Goal: Check status: Check status

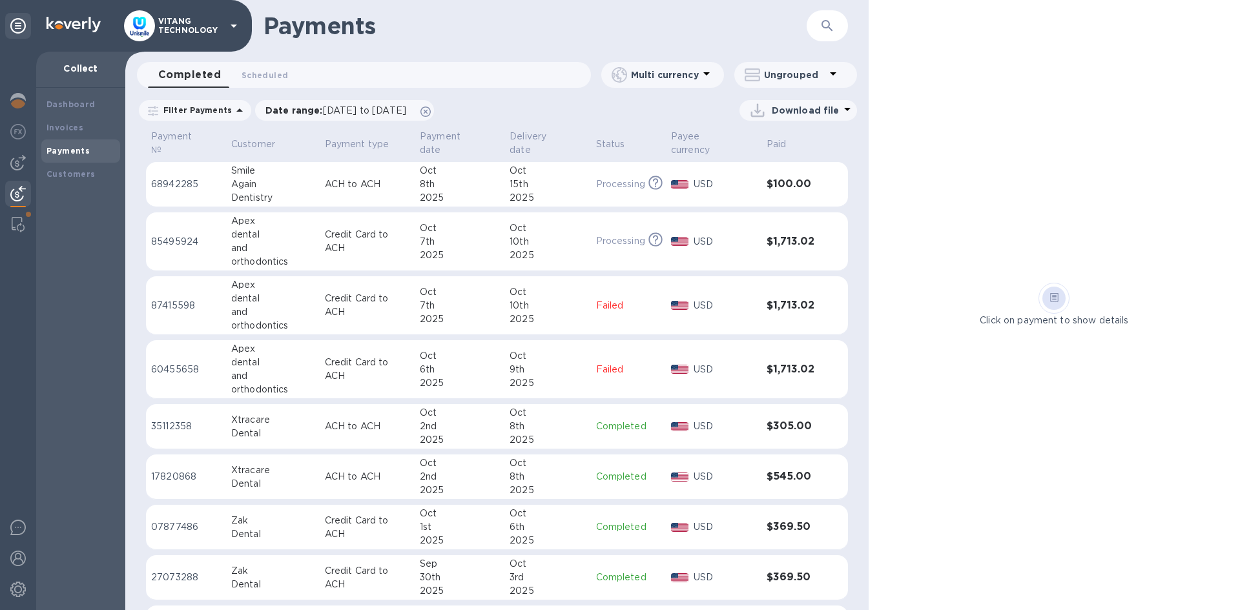
click at [826, 32] on icon "button" at bounding box center [828, 26] width 16 height 16
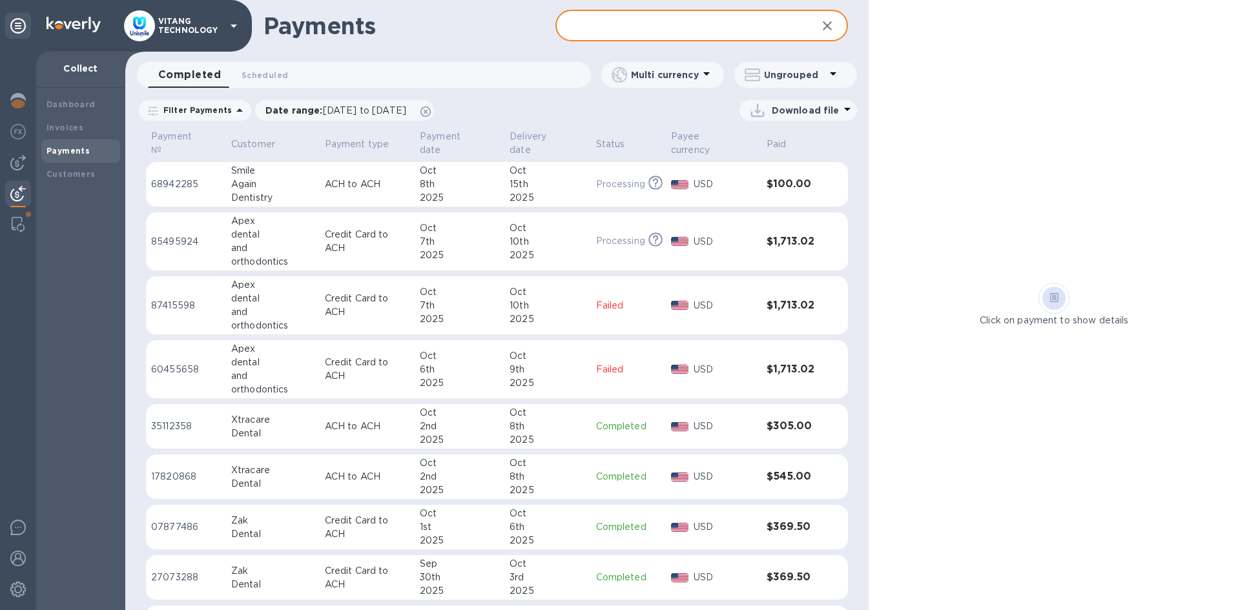
paste input "Smile Dental Care"
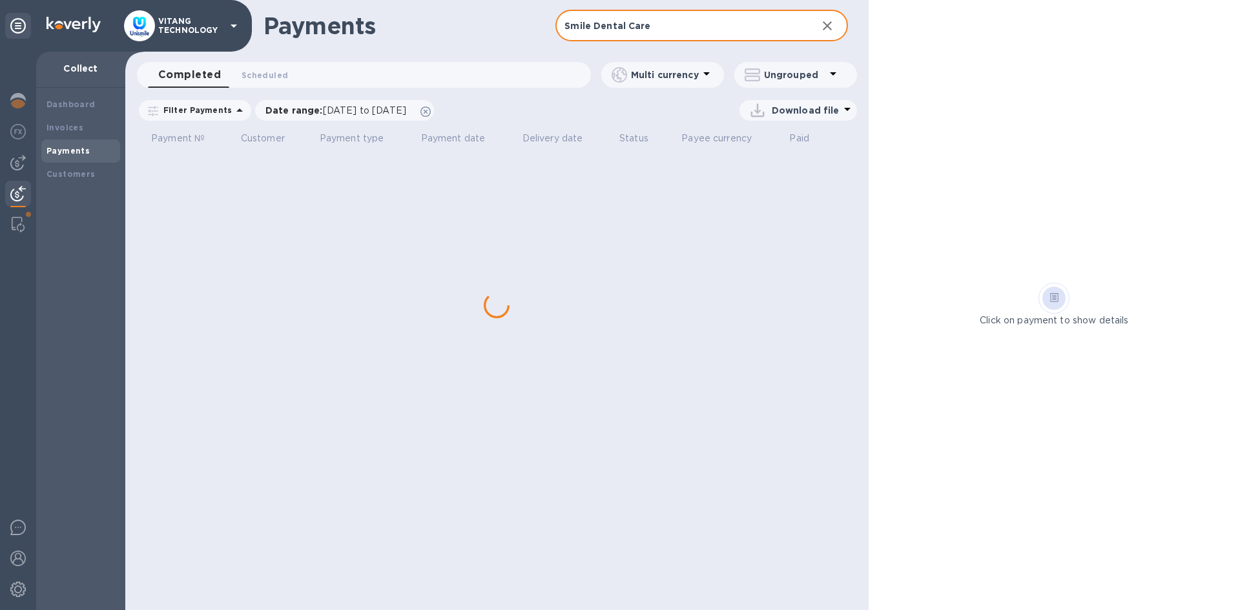
type input "Smile Dental Care"
click at [92, 168] on div "Customers" at bounding box center [81, 174] width 68 height 13
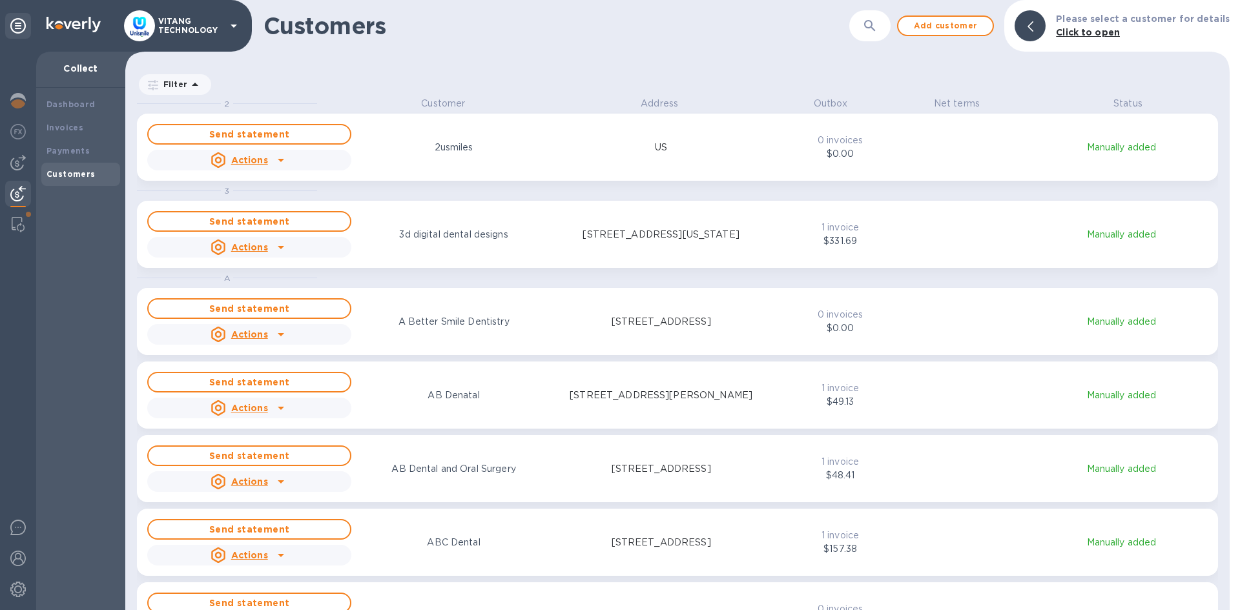
scroll to position [504, 1099]
click at [878, 29] on icon "button" at bounding box center [870, 26] width 16 height 16
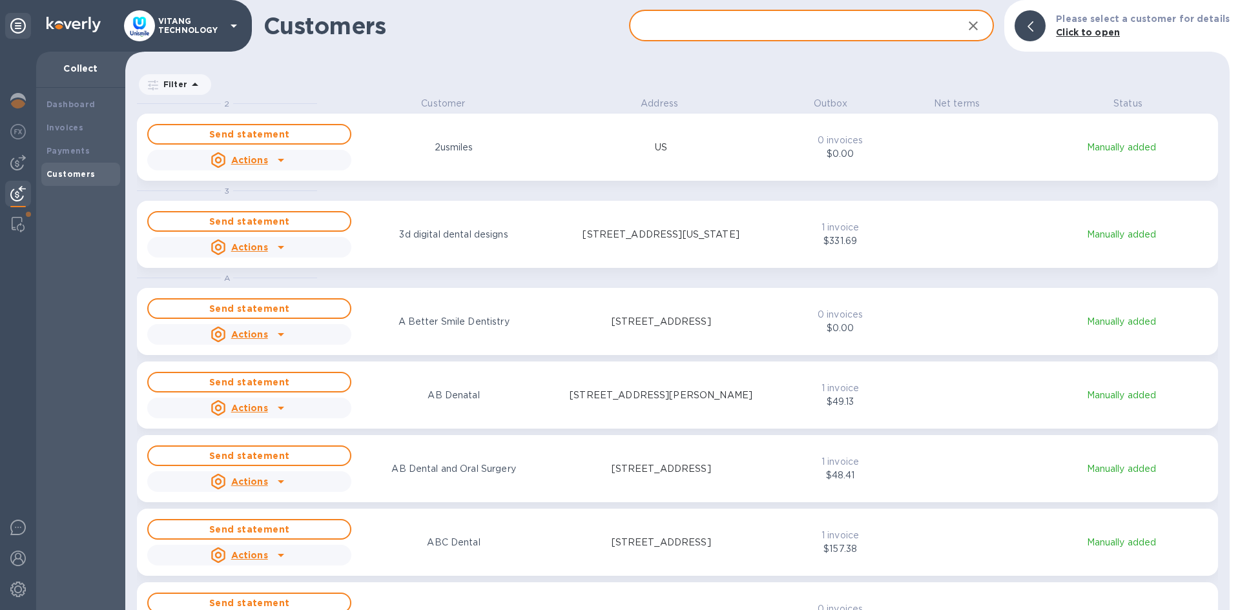
paste input "Smile Dental Care"
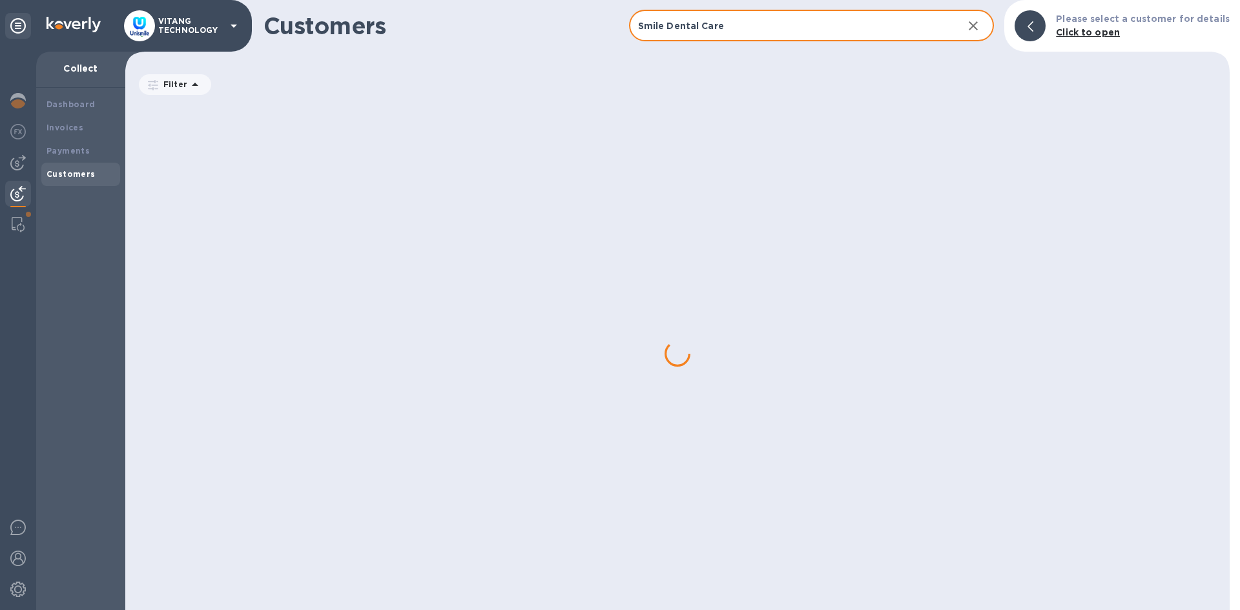
type input "Smile Dental Care"
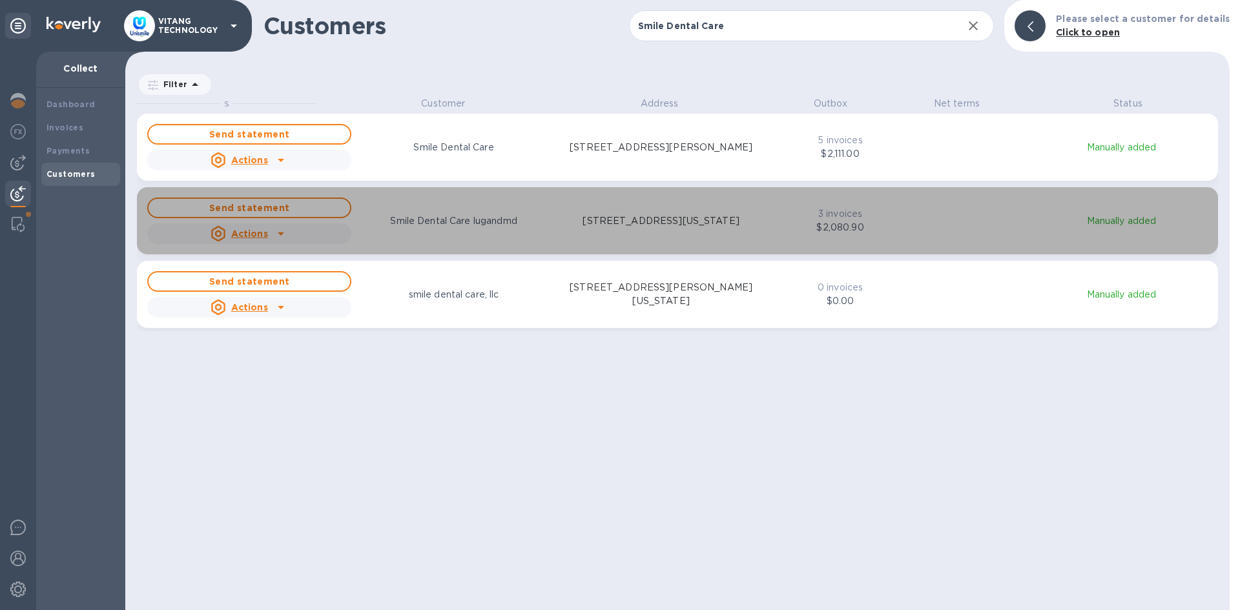
click at [628, 224] on p "[STREET_ADDRESS][US_STATE]" at bounding box center [661, 221] width 156 height 14
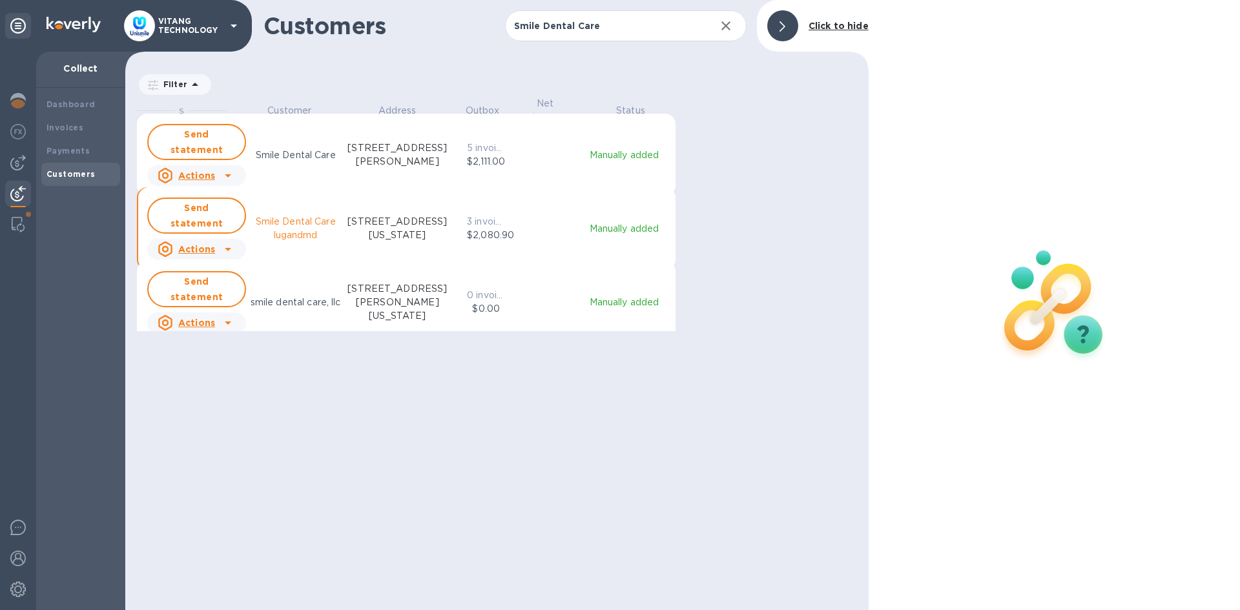
scroll to position [10, 6]
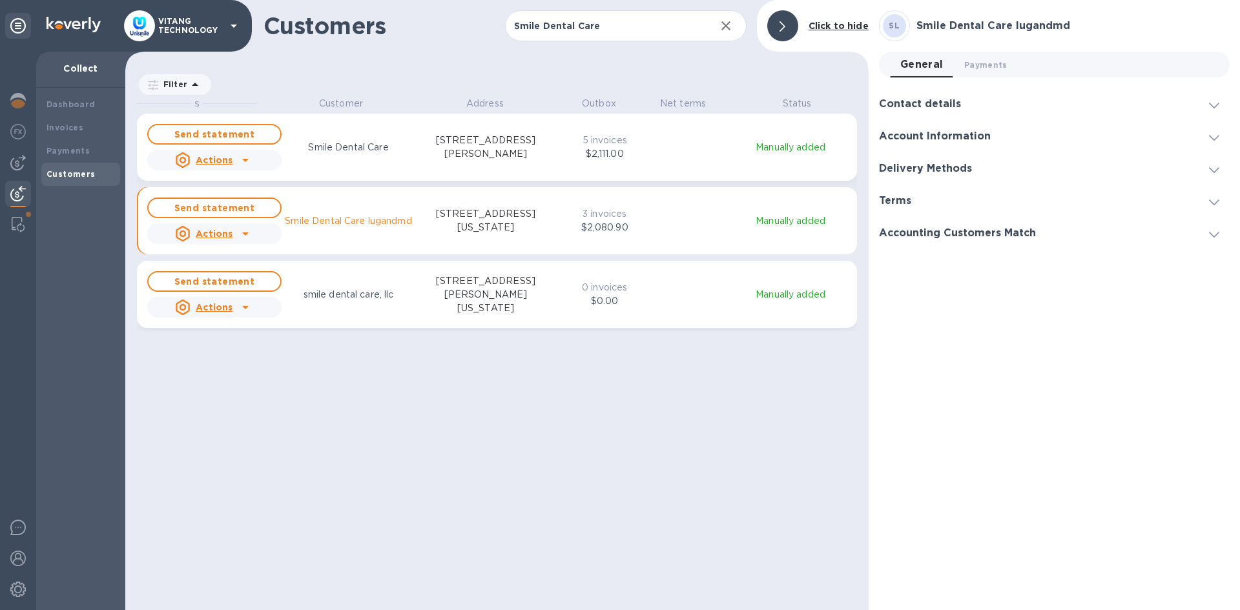
click at [240, 234] on icon "grid" at bounding box center [246, 234] width 16 height 16
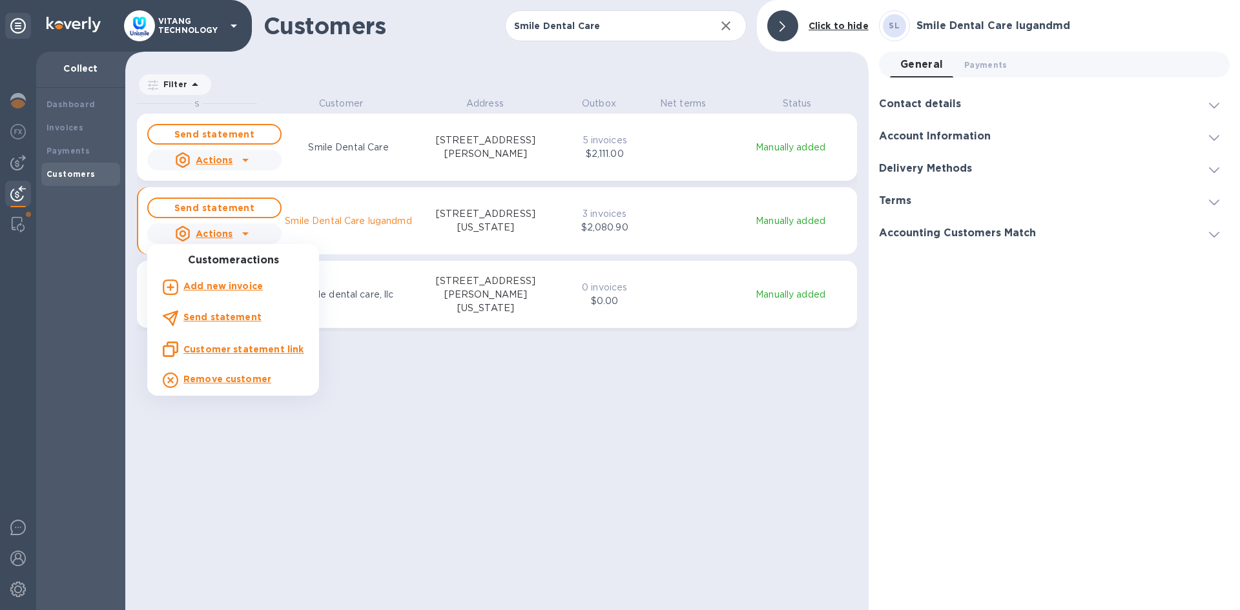
click at [439, 389] on div at bounding box center [620, 305] width 1240 height 610
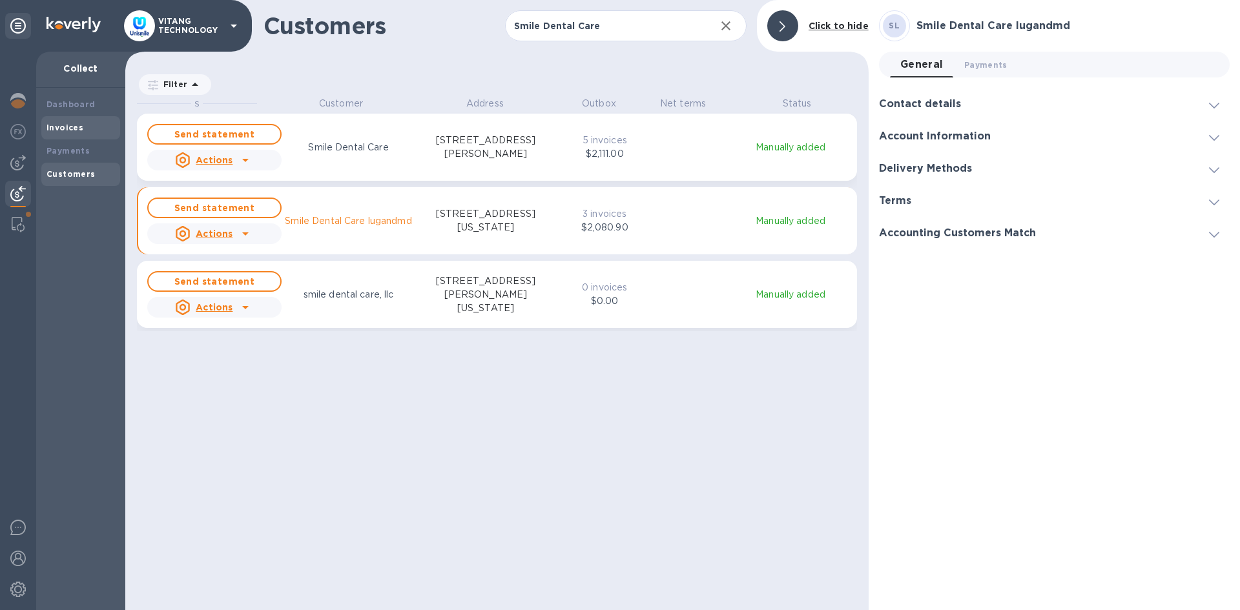
click at [81, 130] on div "Invoices" at bounding box center [81, 127] width 68 height 13
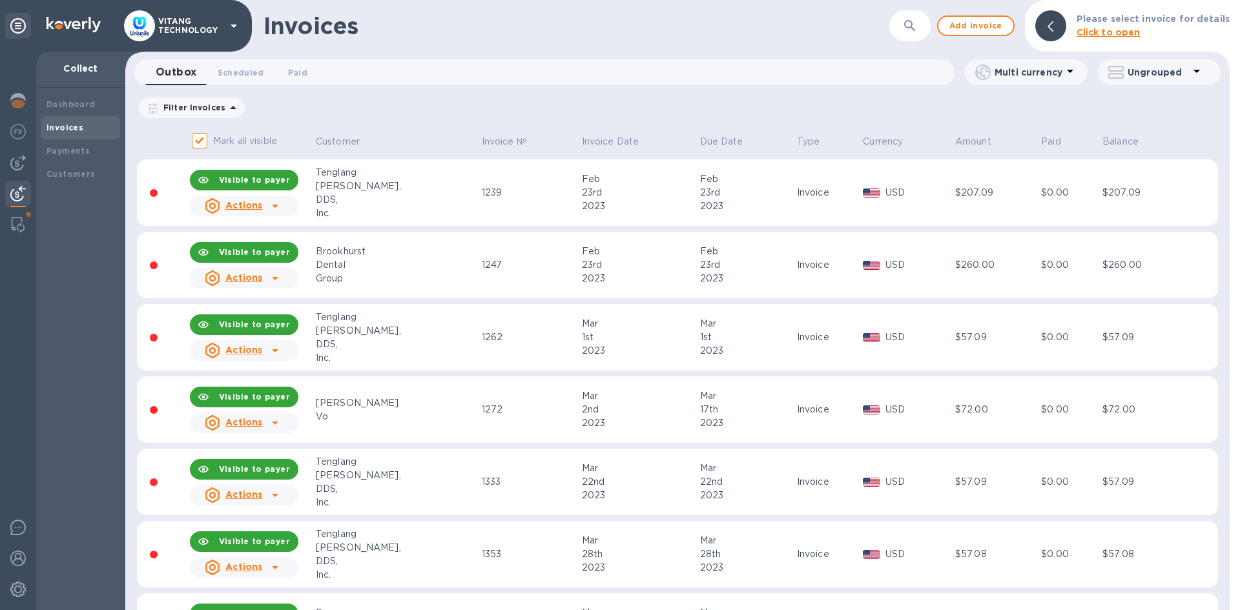
drag, startPoint x: 915, startPoint y: 27, endPoint x: 904, endPoint y: 52, distance: 26.9
click at [892, 60] on div "Outbox 0 Scheduled 0 Paid 0" at bounding box center [549, 72] width 809 height 26
click at [915, 25] on icon "button" at bounding box center [910, 26] width 16 height 16
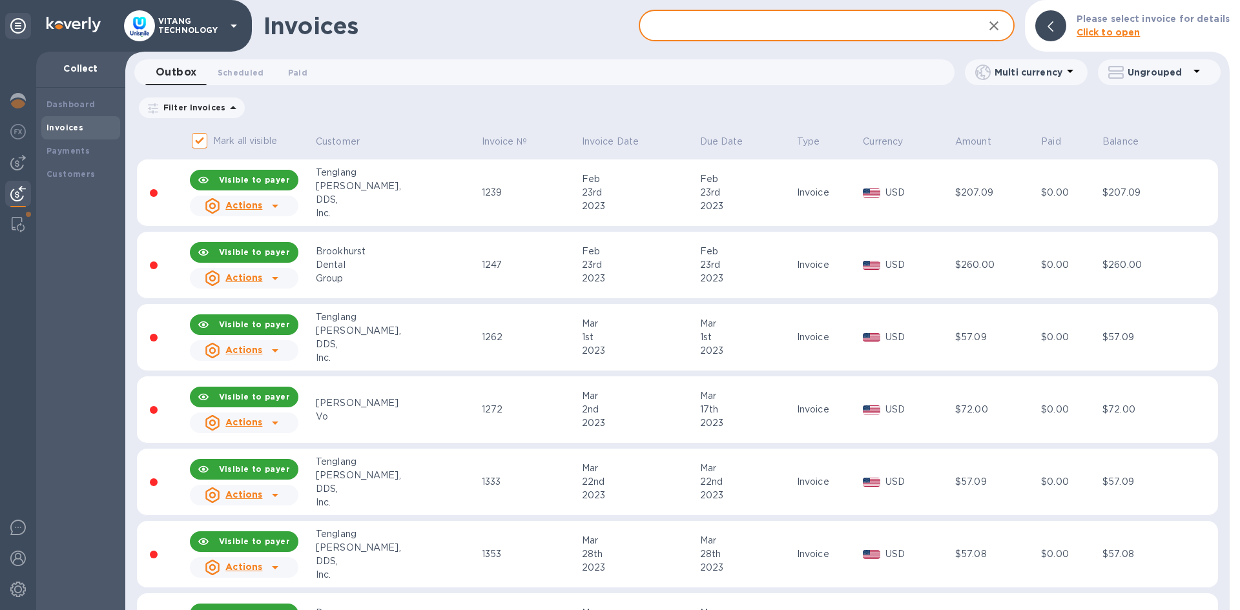
paste input "Smile Dental Care"
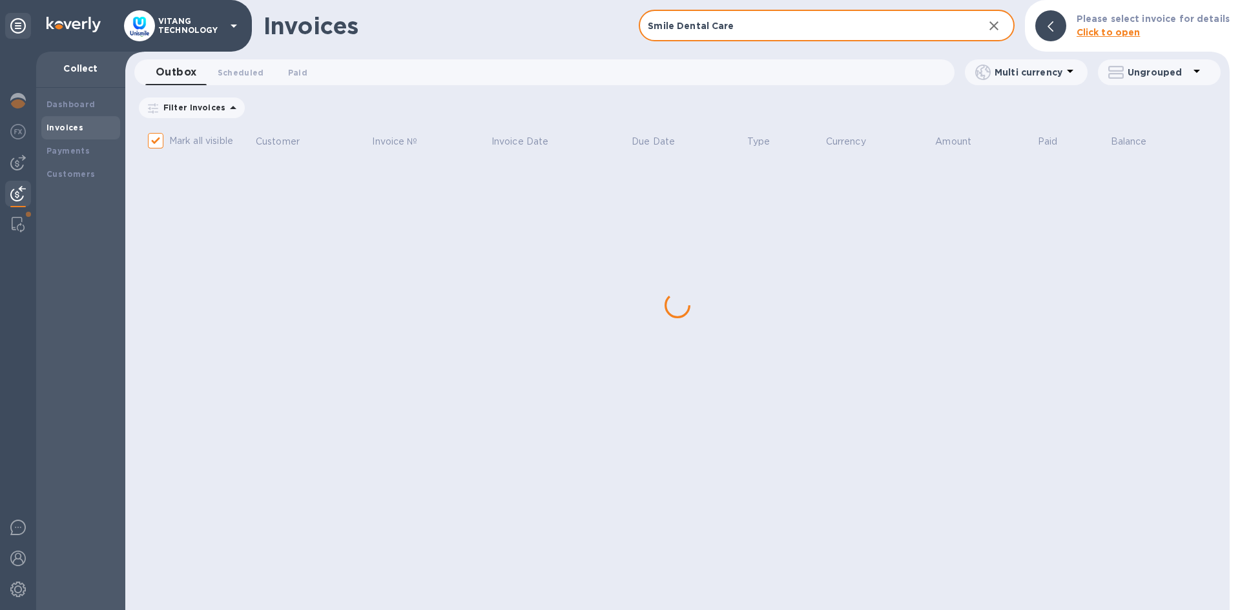
type input "Smile Dental Care"
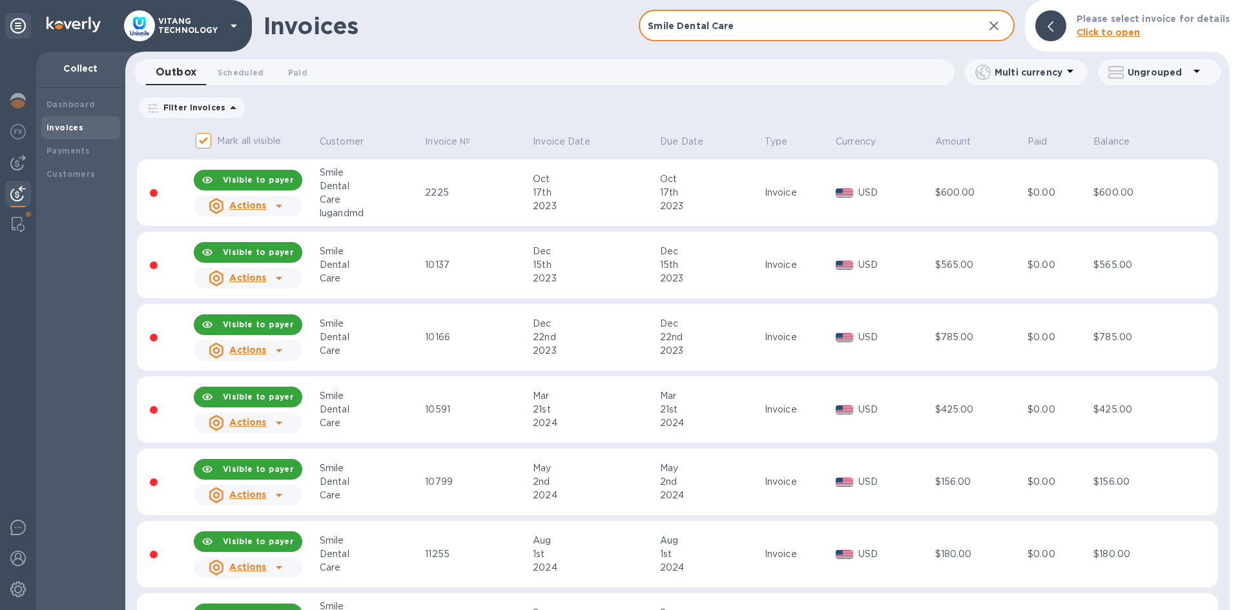
click at [168, 192] on td at bounding box center [164, 193] width 55 height 67
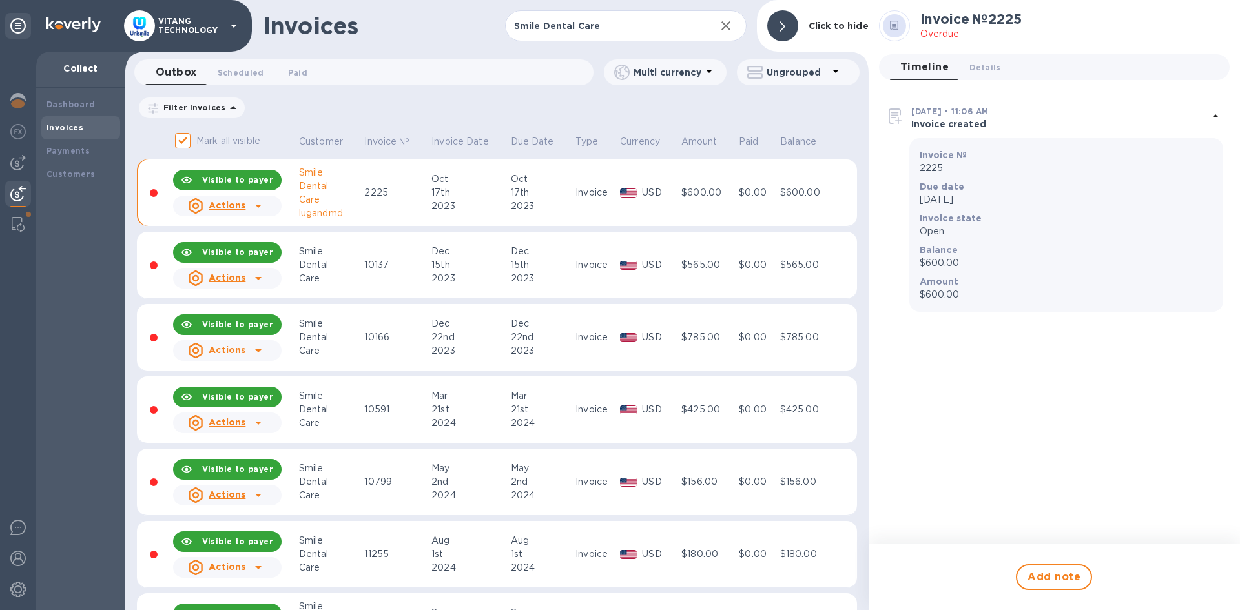
click at [168, 192] on td at bounding box center [154, 193] width 34 height 67
click at [1223, 115] on div "[DATE] • 11:06 AM Invoice created Invoice № 2225 Due date [DATE] Invoice state …" at bounding box center [1054, 204] width 351 height 228
click at [1212, 115] on icon at bounding box center [1216, 117] width 16 height 16
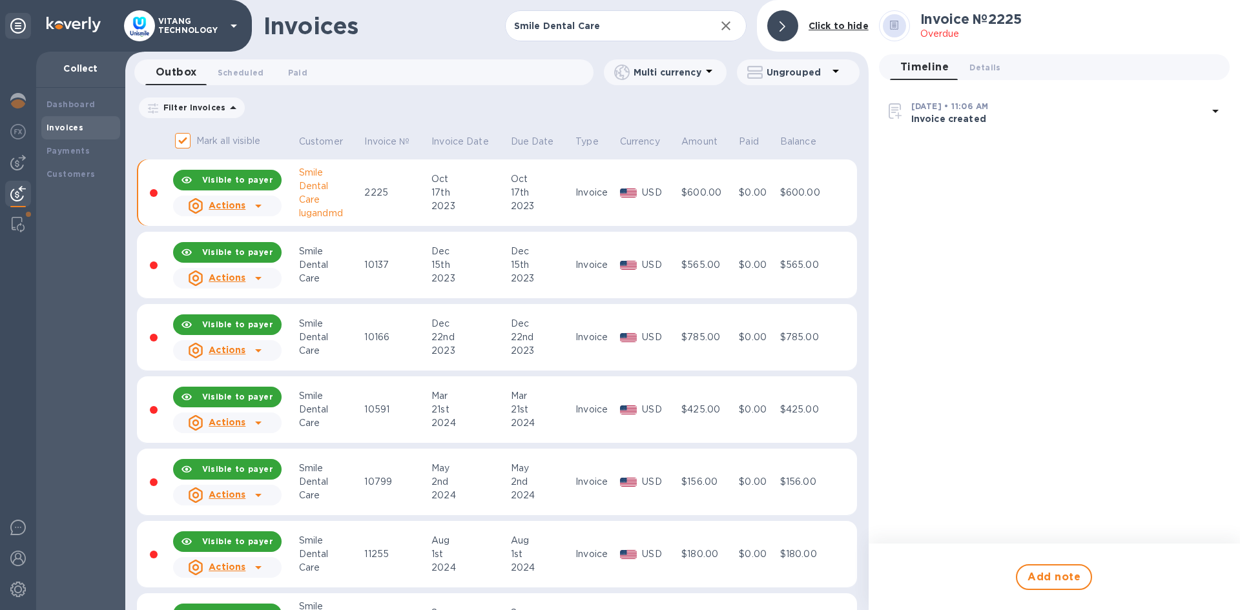
click at [788, 20] on div at bounding box center [782, 25] width 31 height 31
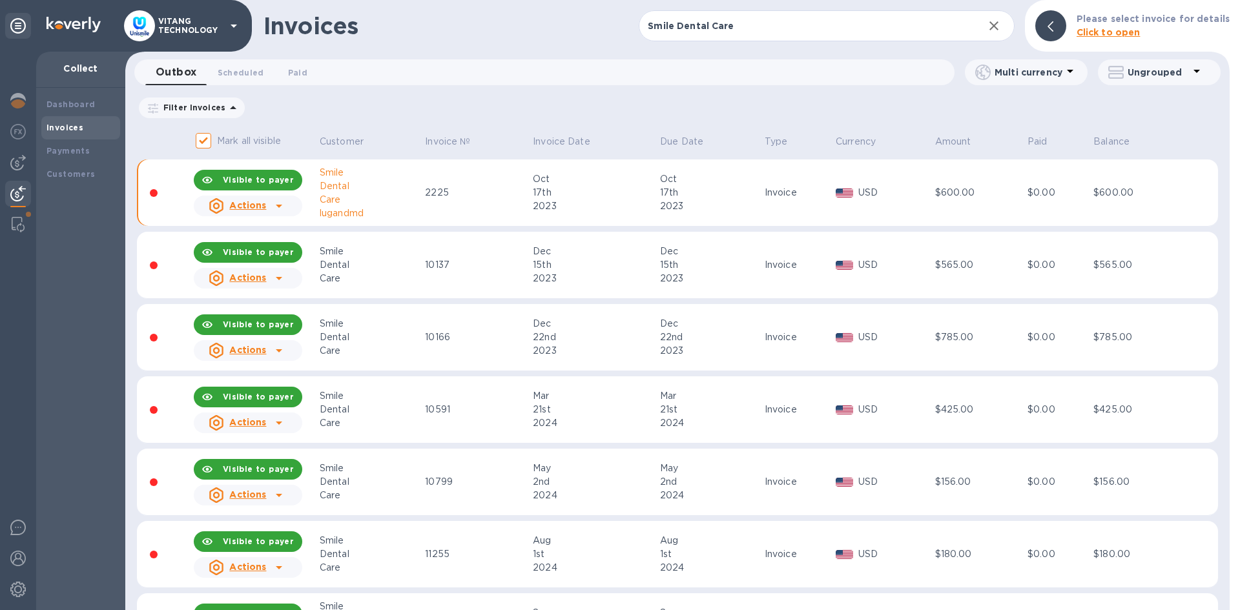
click at [470, 99] on div "Filter Invoices Amount Paid Balance" at bounding box center [677, 108] width 1081 height 25
